Goal: Find specific page/section: Find specific page/section

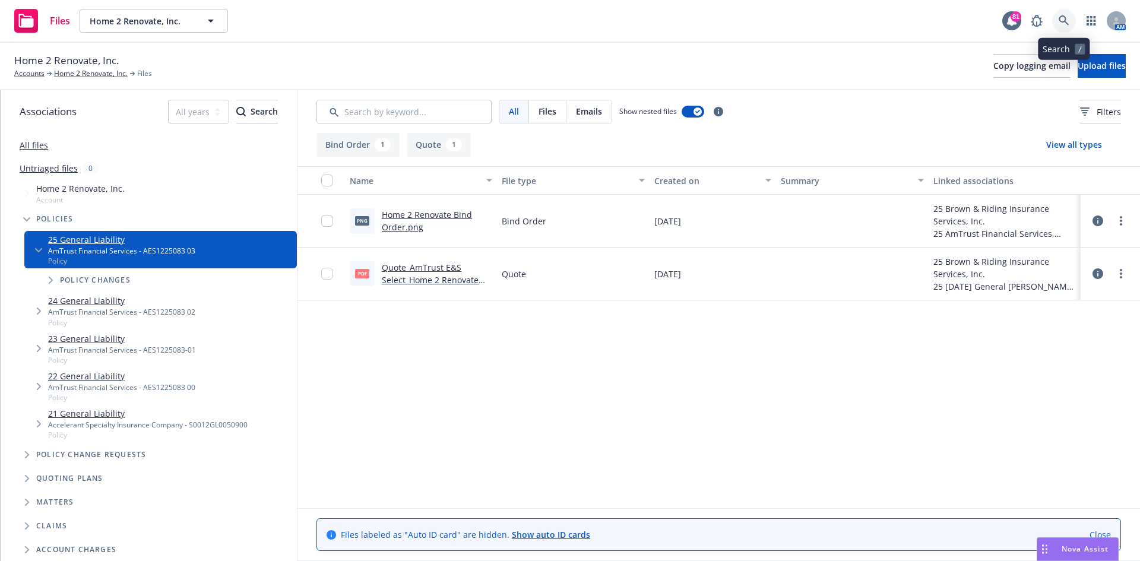
click at [1058, 19] on link at bounding box center [1064, 21] width 24 height 24
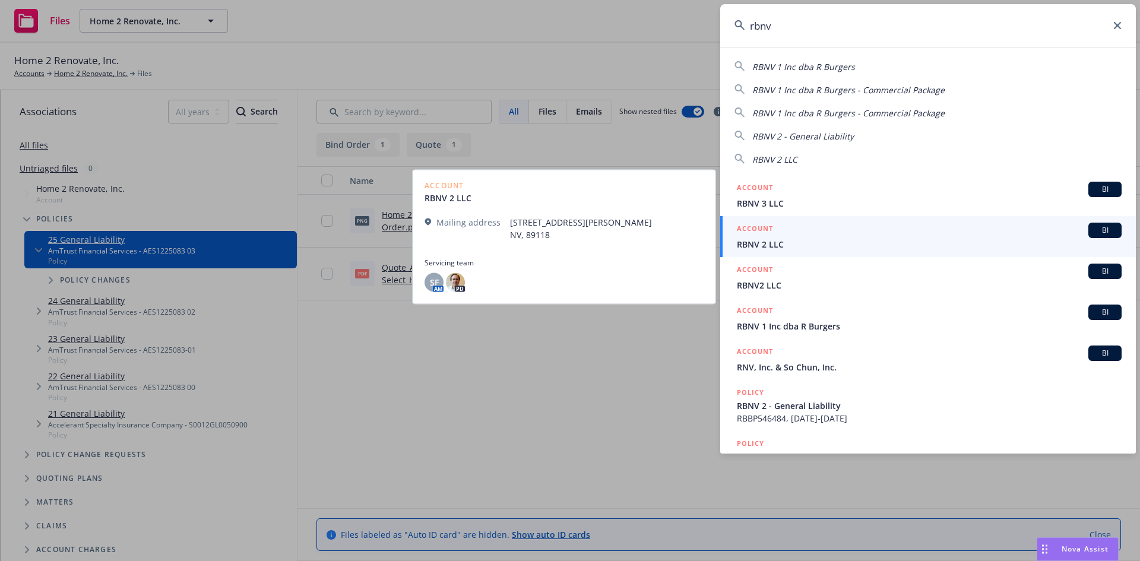
type input "rbnv"
click at [759, 226] on h5 "ACCOUNT" at bounding box center [755, 230] width 36 height 14
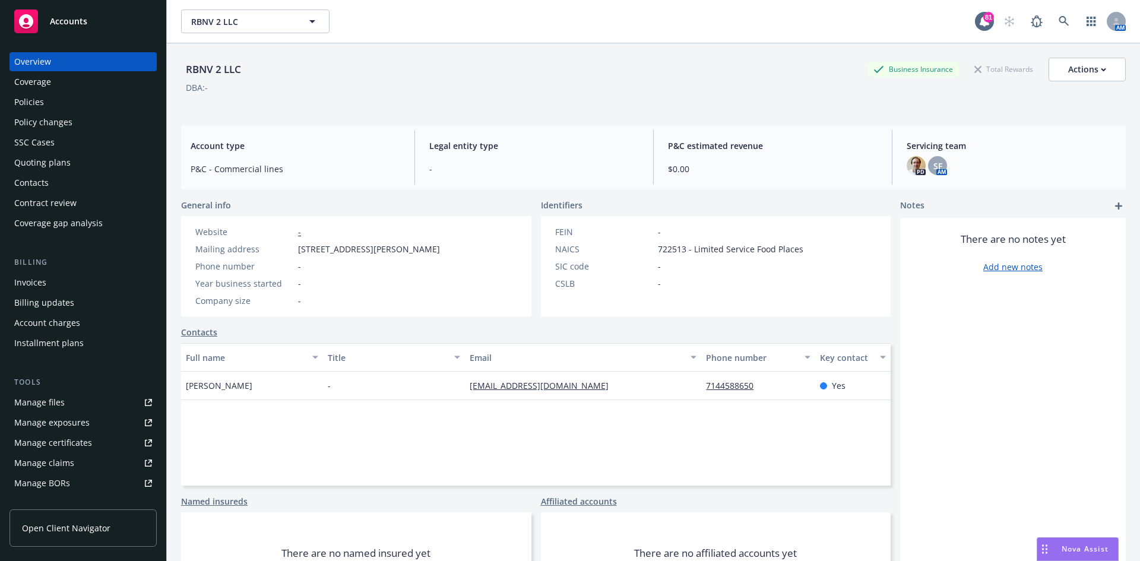
click at [42, 97] on div "Policies" at bounding box center [29, 102] width 30 height 19
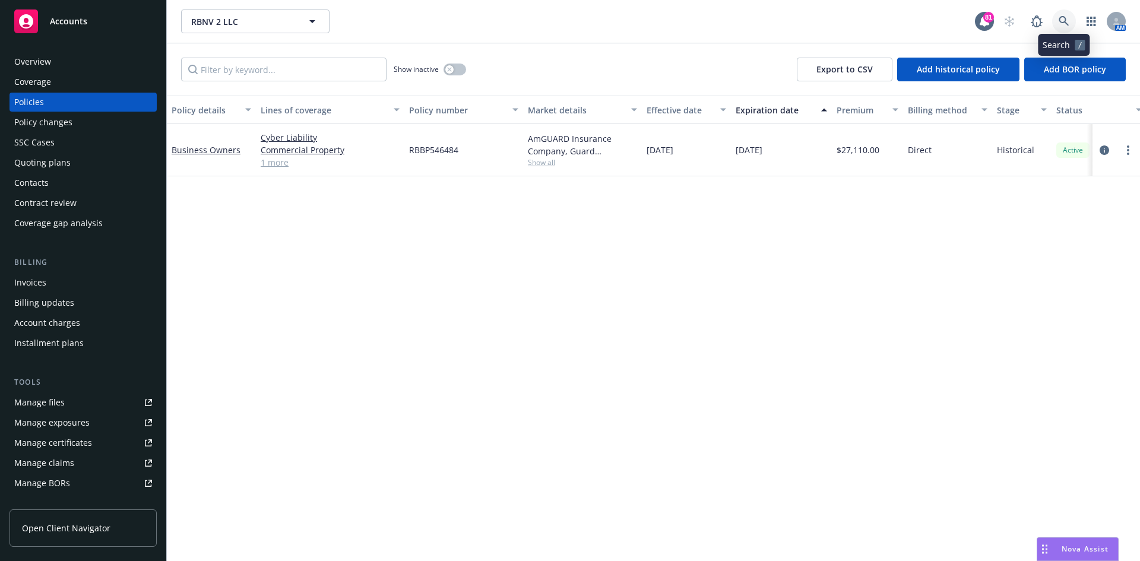
click at [1071, 16] on link at bounding box center [1064, 22] width 24 height 24
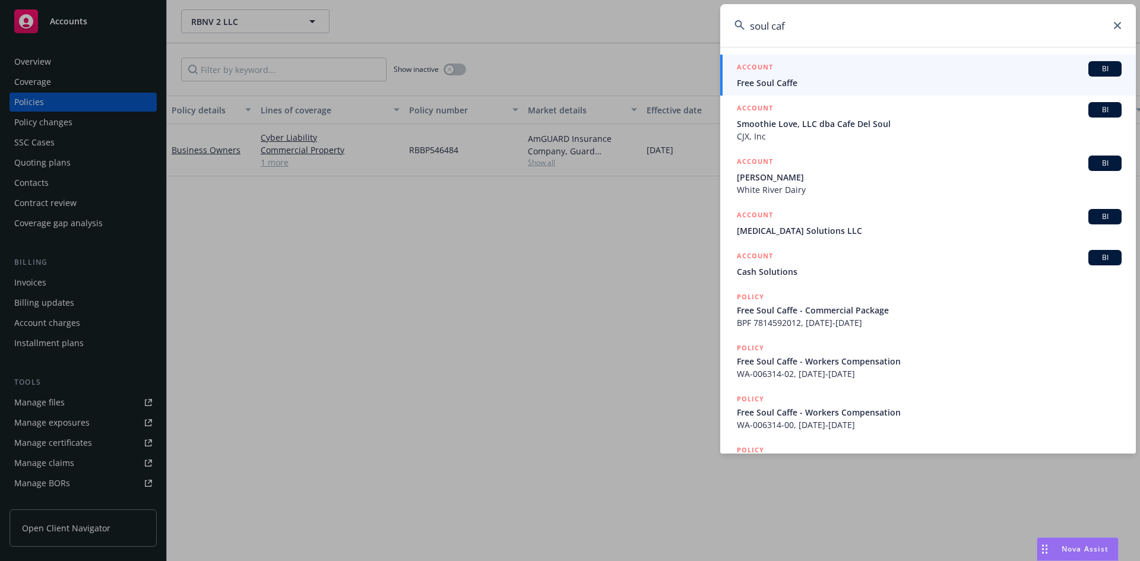
type input "soul caf"
click at [771, 71] on h5 "ACCOUNT" at bounding box center [755, 68] width 36 height 14
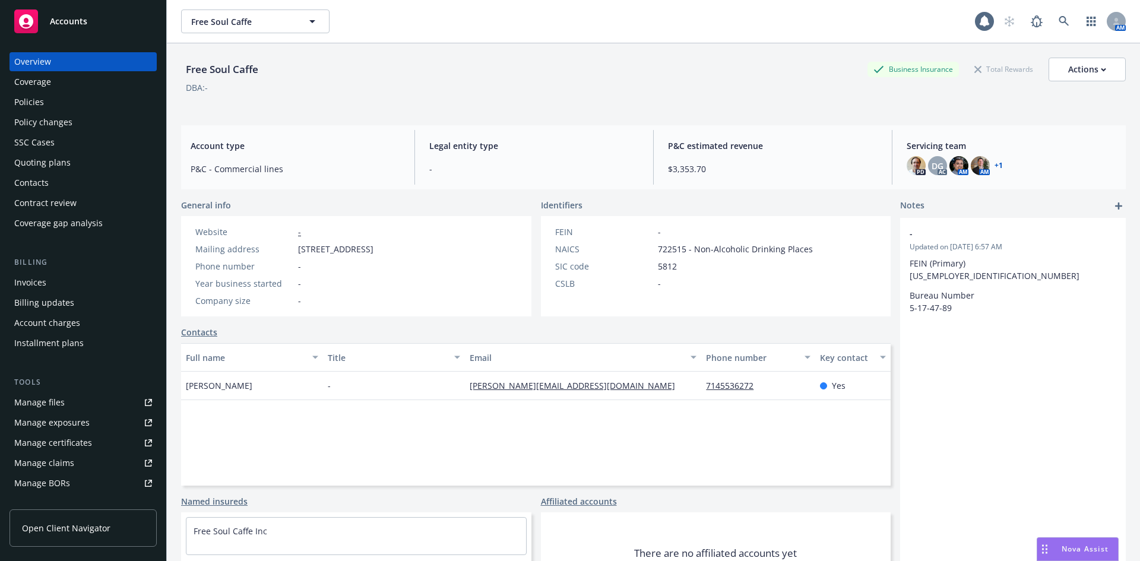
click at [60, 99] on div "Policies" at bounding box center [83, 102] width 138 height 19
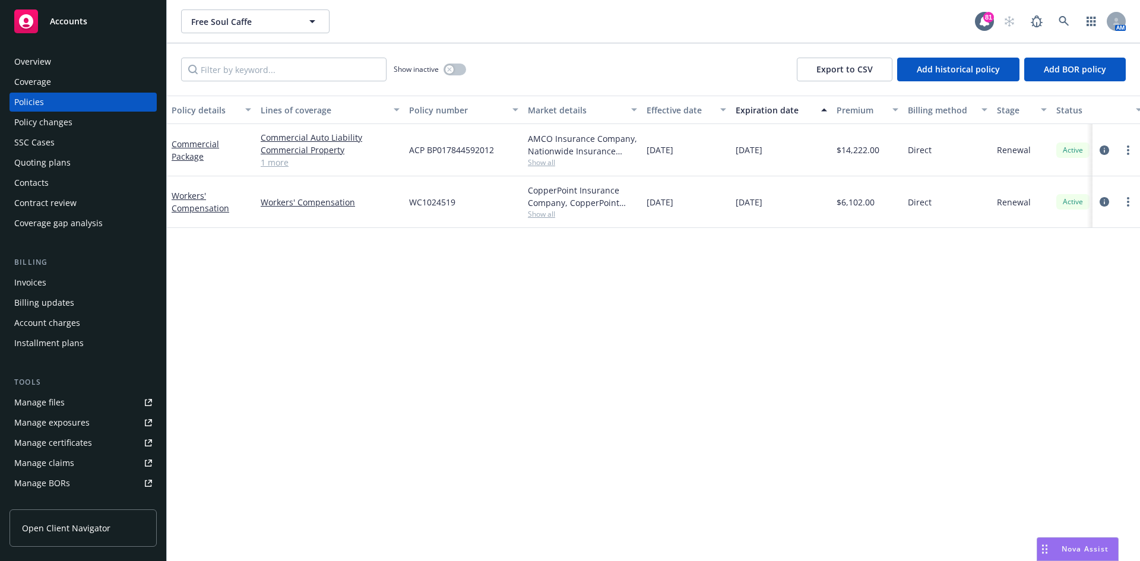
click at [61, 65] on div "Overview" at bounding box center [83, 61] width 138 height 19
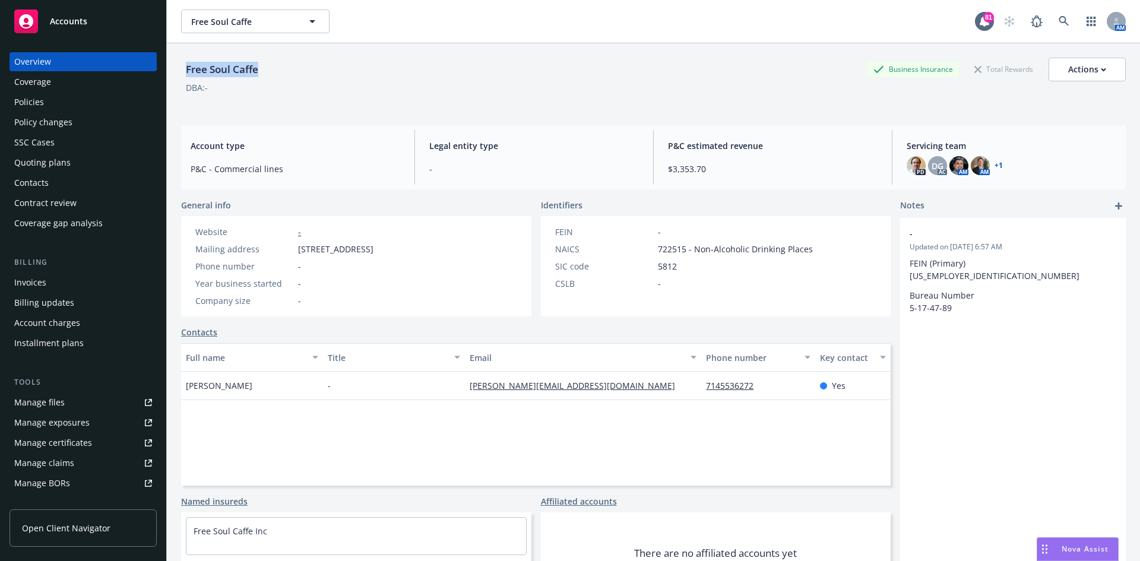
drag, startPoint x: 293, startPoint y: 75, endPoint x: 186, endPoint y: 76, distance: 106.3
click at [186, 76] on div "Free Soul Caffe Business Insurance Total Rewards Actions" at bounding box center [653, 70] width 945 height 24
copy div "Free Soul Caffe"
